Goal: Task Accomplishment & Management: Use online tool/utility

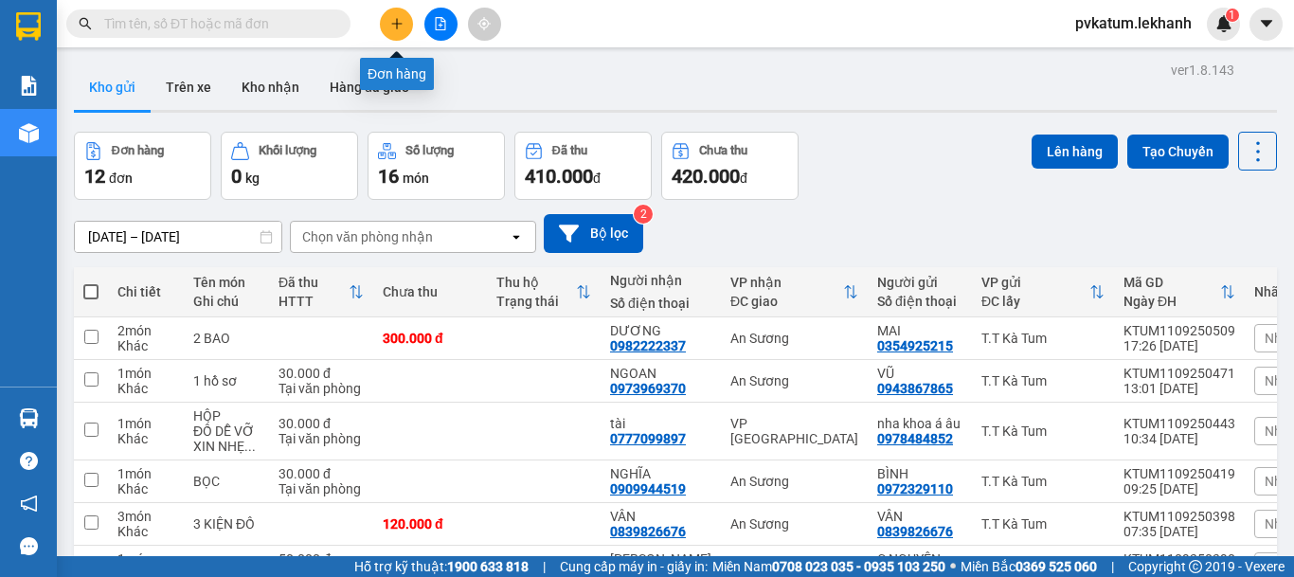
click at [406, 23] on button at bounding box center [396, 24] width 33 height 33
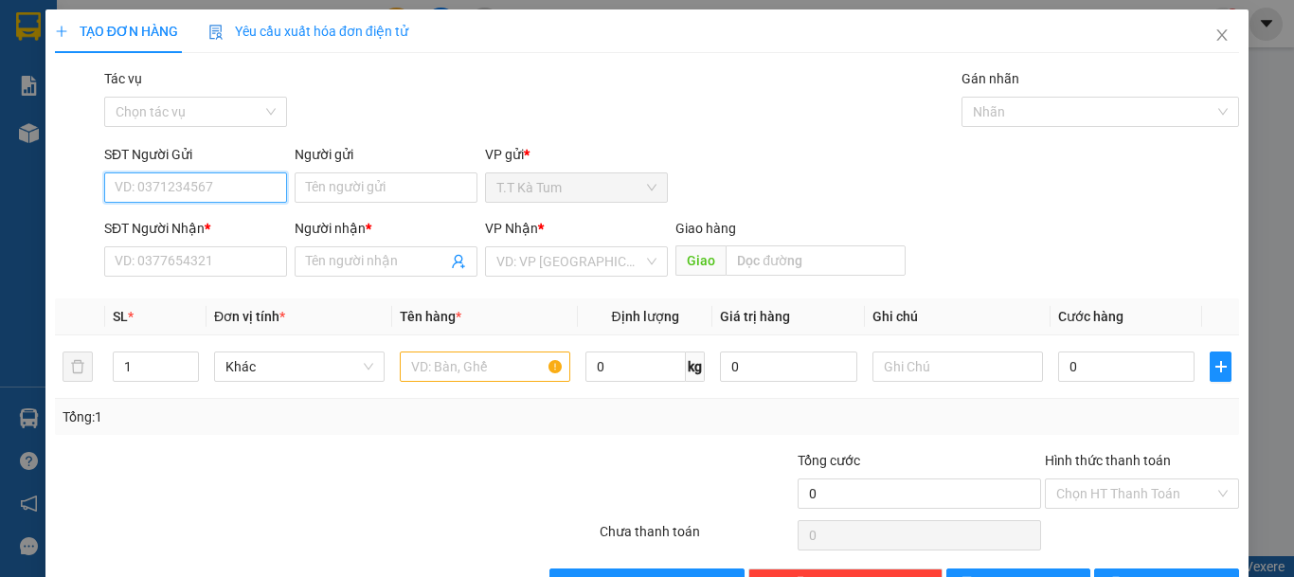
drag, startPoint x: 246, startPoint y: 195, endPoint x: 246, endPoint y: 181, distance: 14.2
click at [246, 190] on input "SĐT Người Gửi" at bounding box center [195, 187] width 183 height 30
drag, startPoint x: 242, startPoint y: 230, endPoint x: 278, endPoint y: 237, distance: 36.6
click at [244, 229] on div "0868777296 - [GEOGRAPHIC_DATA]" at bounding box center [221, 225] width 213 height 21
type input "0868777296"
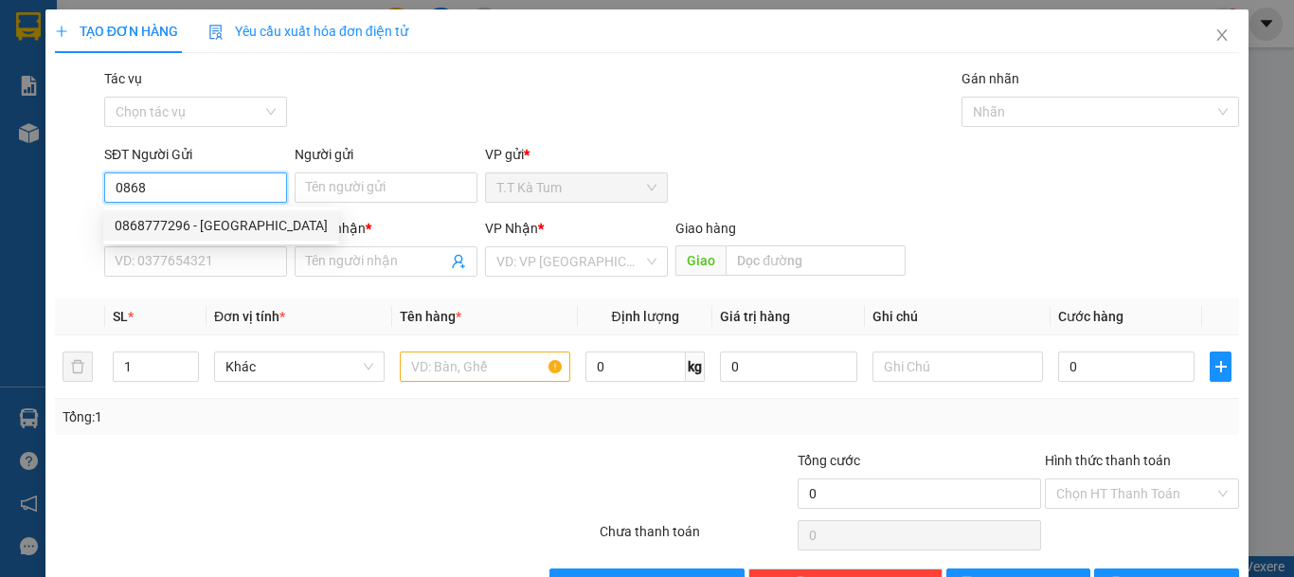
type input "VIỆT NHA"
type input "0972155979"
type input "THANH LAD"
type input "30.000"
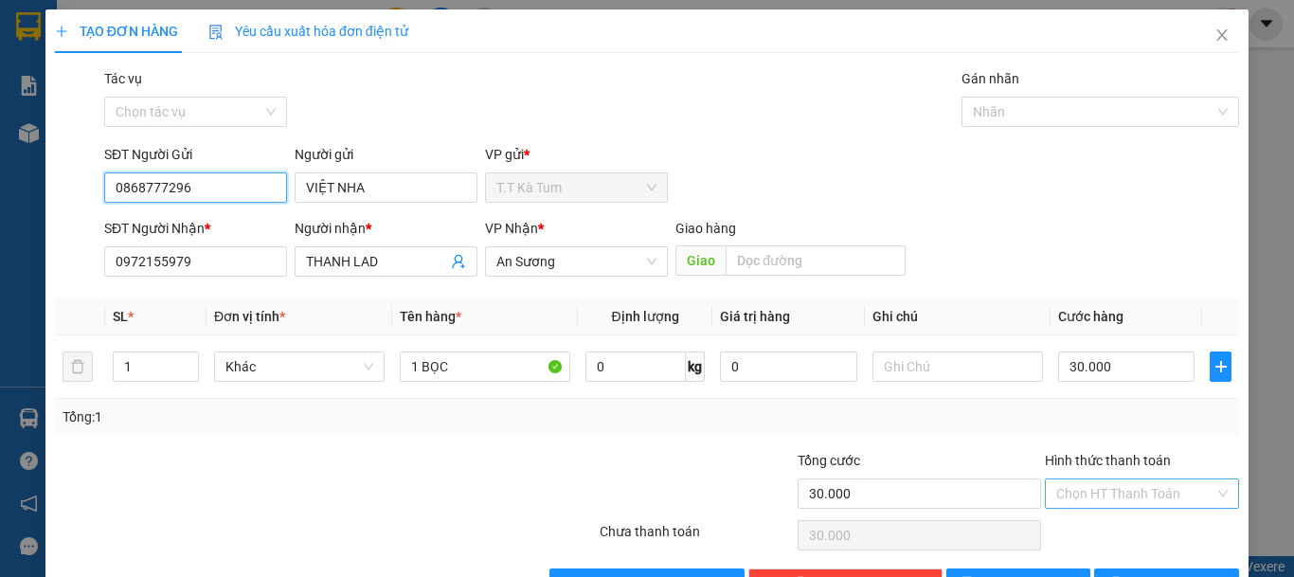
type input "0868777296"
drag, startPoint x: 1116, startPoint y: 495, endPoint x: 1084, endPoint y: 474, distance: 38.9
click at [1116, 495] on input "Hình thức thanh toán" at bounding box center [1135, 493] width 158 height 28
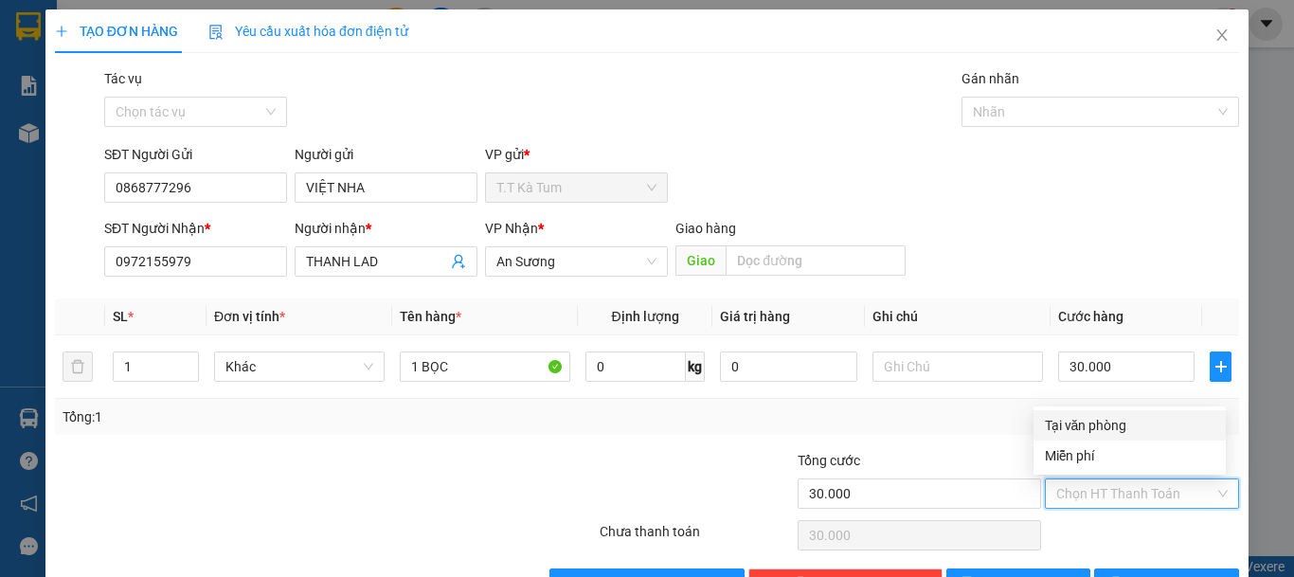
click at [1118, 412] on div "Tại văn phòng" at bounding box center [1130, 425] width 192 height 30
type input "0"
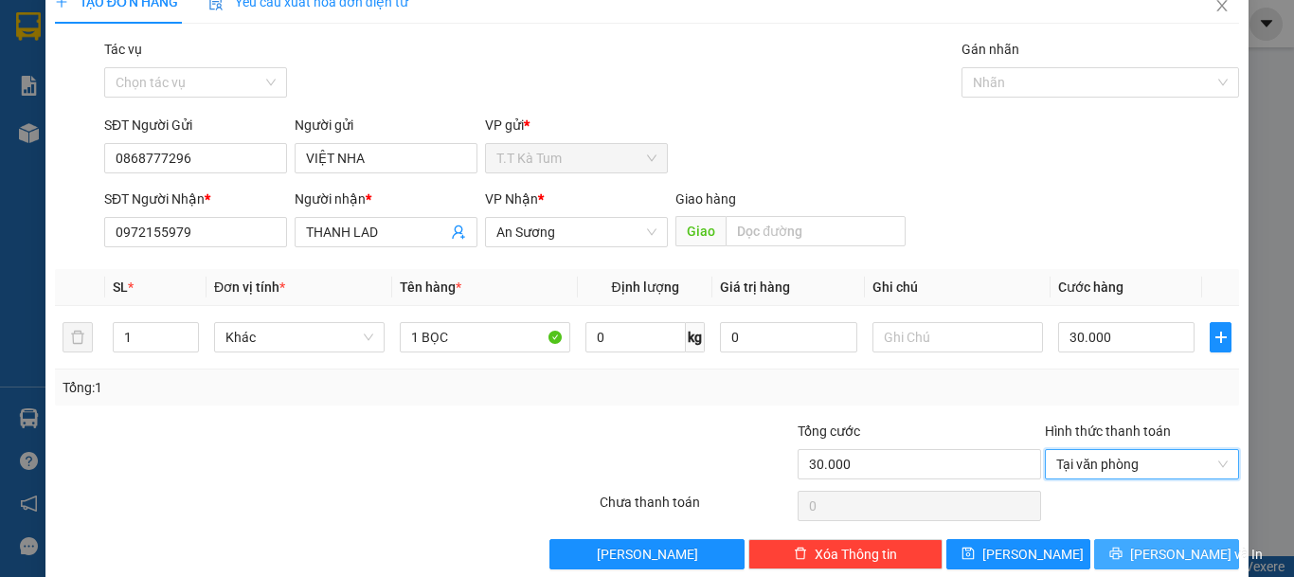
scroll to position [59, 0]
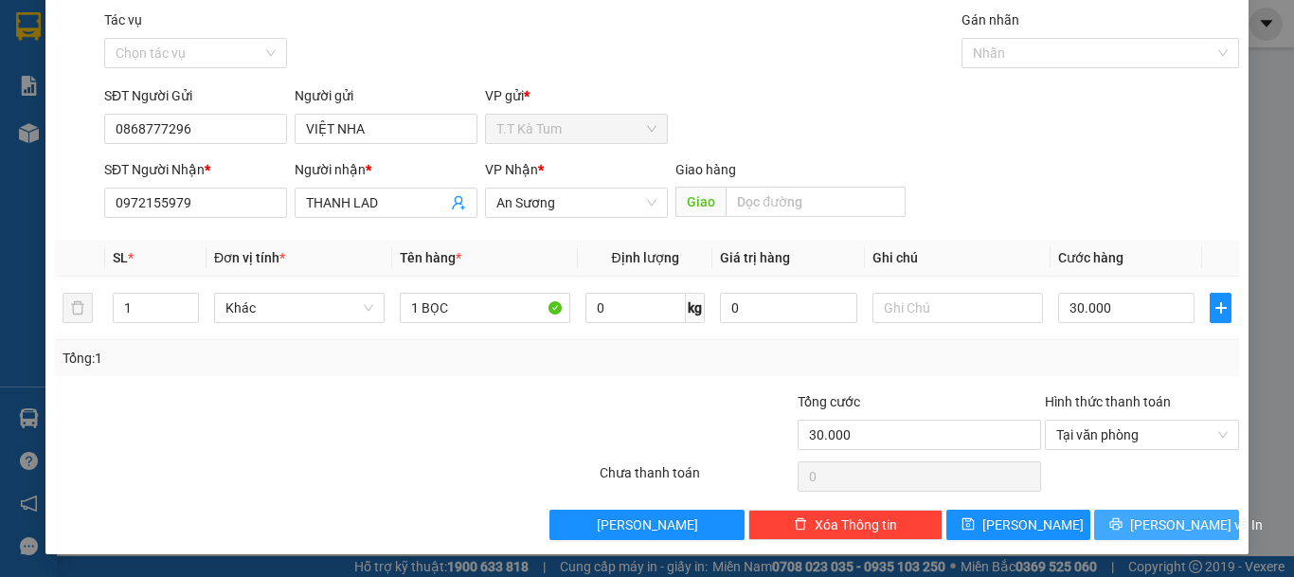
click at [1143, 522] on span "[PERSON_NAME] và In" at bounding box center [1196, 524] width 133 height 21
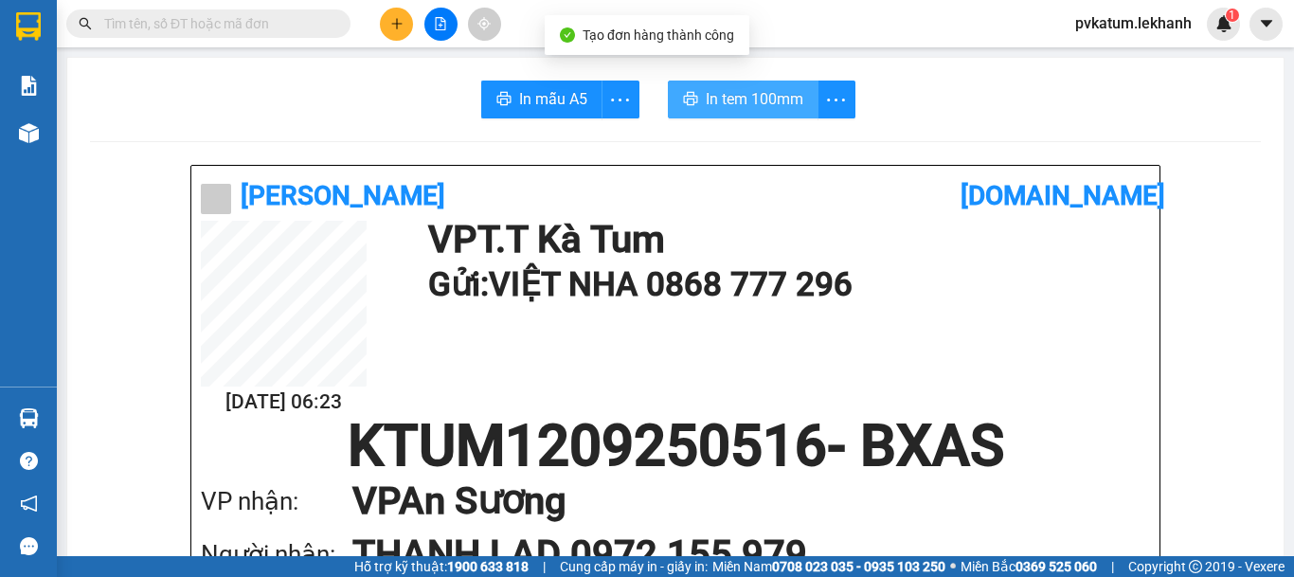
click at [714, 107] on span "In tem 100mm" at bounding box center [755, 99] width 98 height 24
